Goal: Go to known website: Access a specific website the user already knows

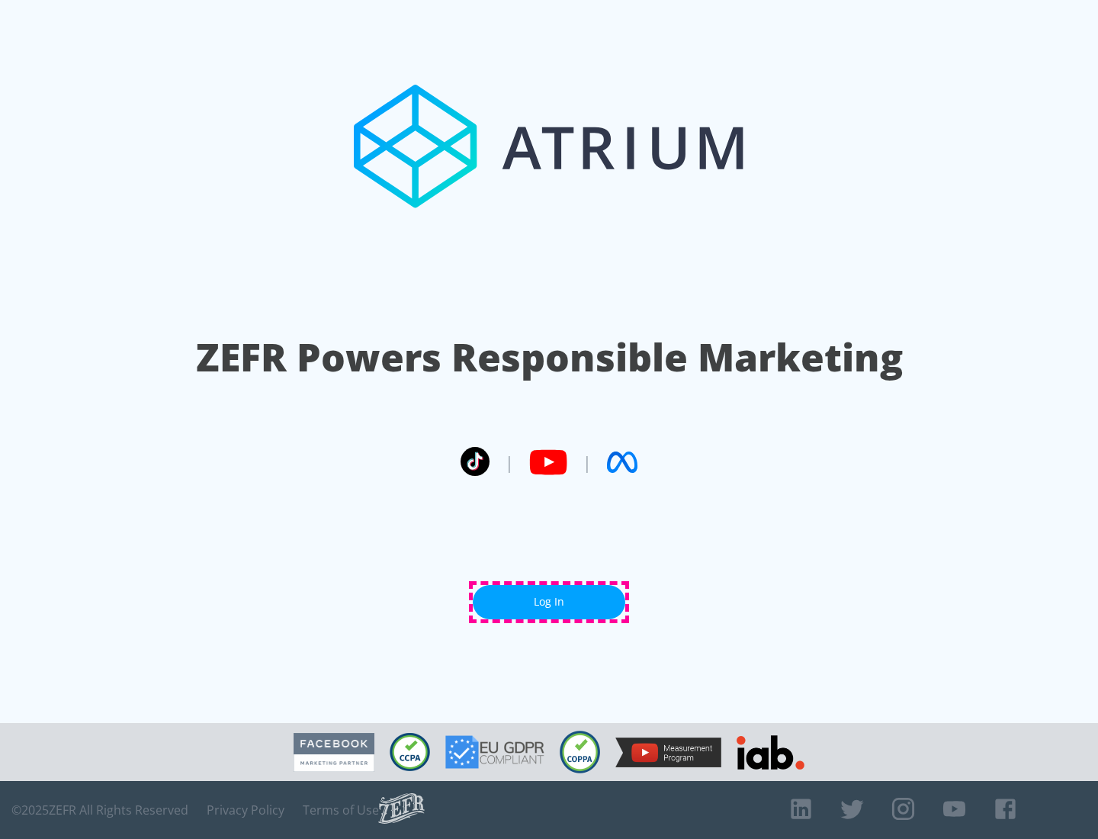
click at [549, 601] on link "Log In" at bounding box center [549, 602] width 152 height 34
